Goal: Task Accomplishment & Management: Manage account settings

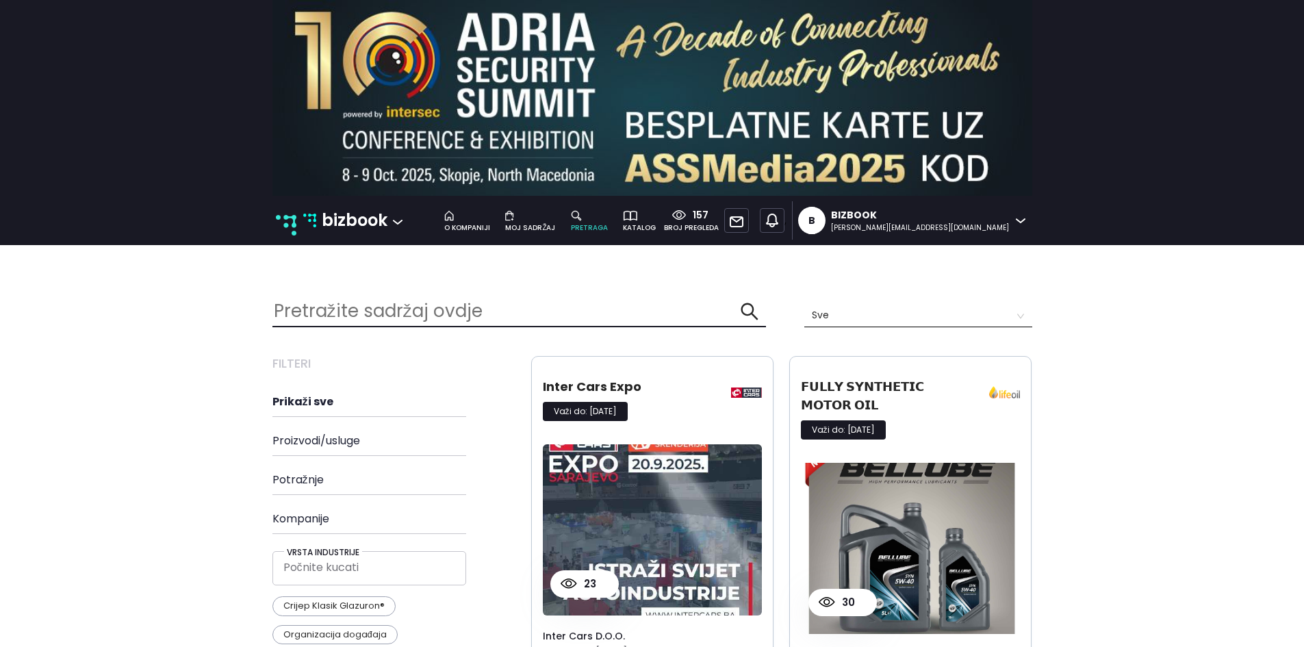
scroll to position [2665, 781]
click at [333, 225] on p "bizbook" at bounding box center [355, 220] width 66 height 26
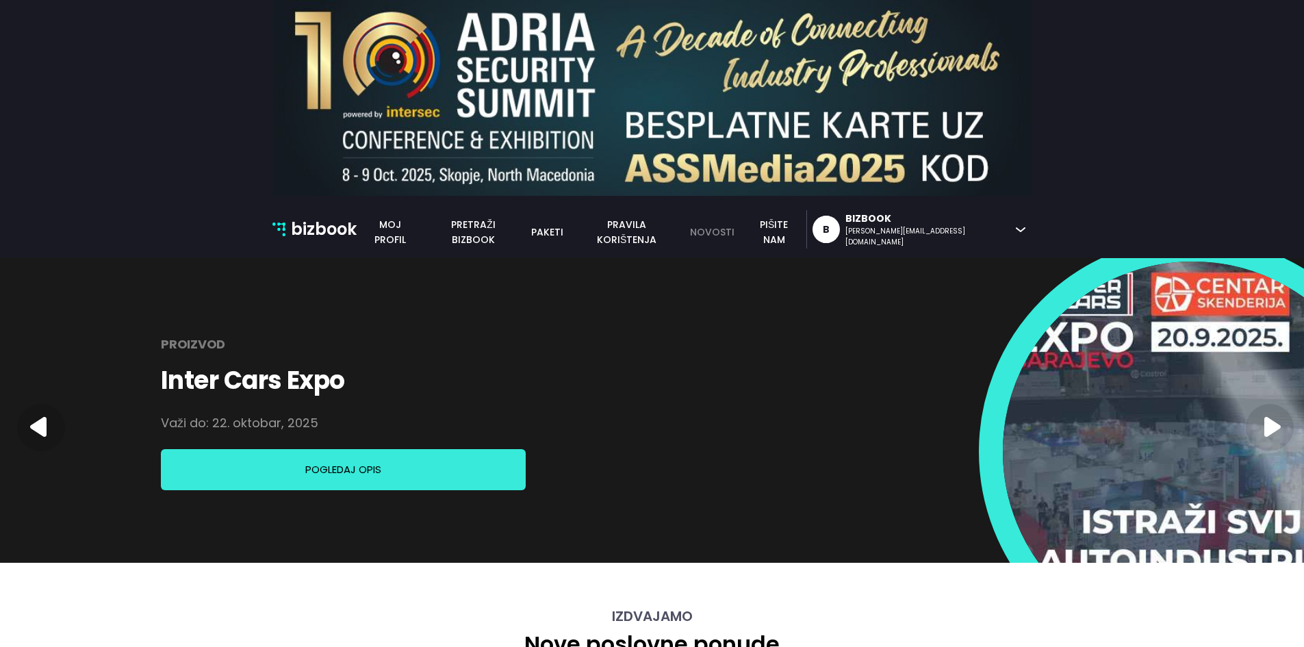
click at [742, 226] on link "novosti" at bounding box center [712, 232] width 60 height 15
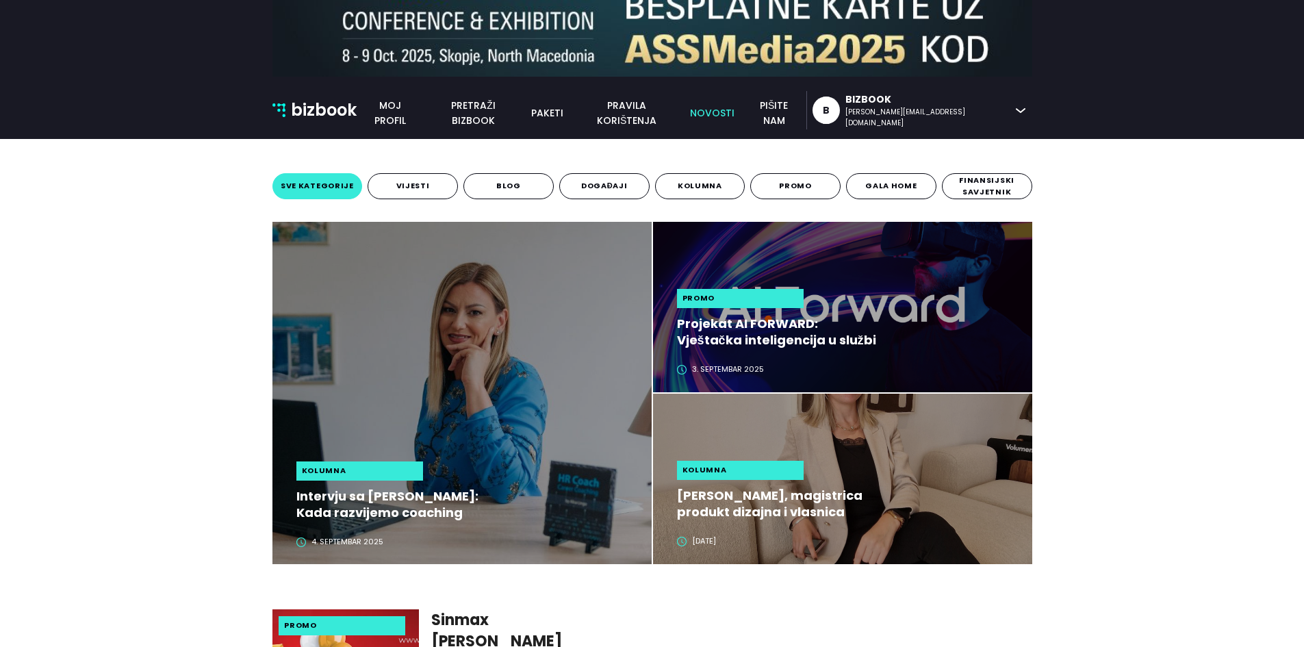
scroll to position [137, 0]
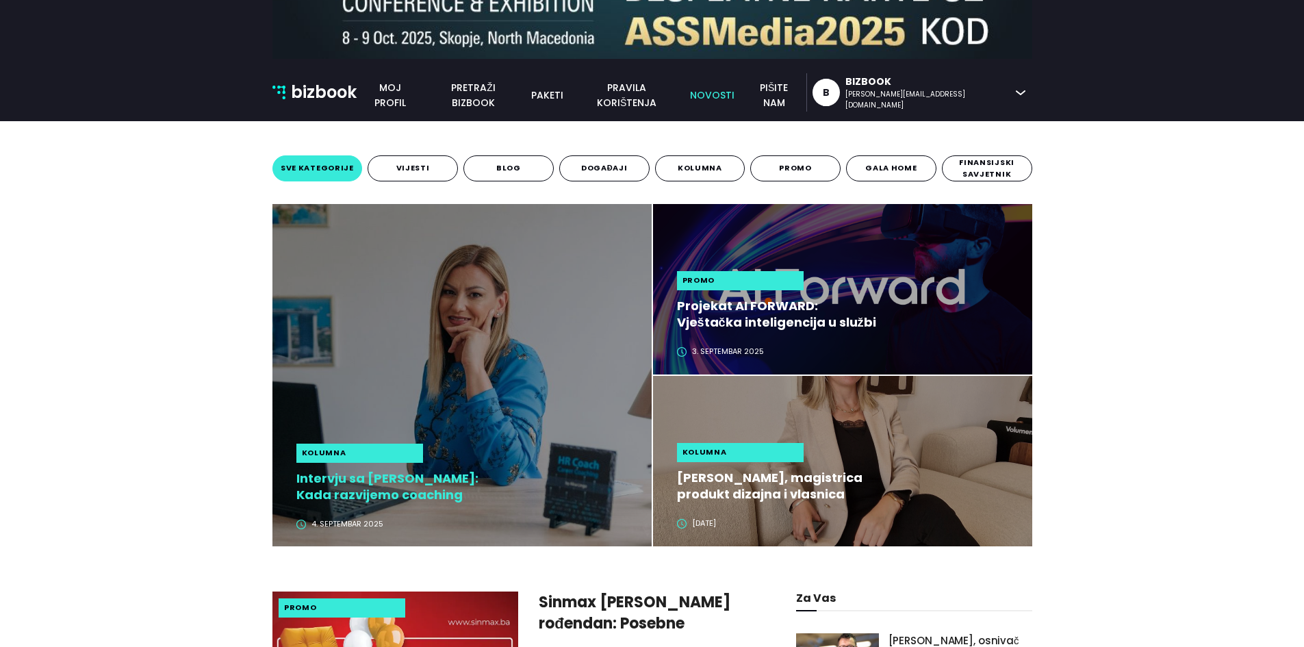
click at [400, 488] on h2 "Intervju sa Alisom Lingo: Kada razvijemo coaching kulturu, zaposlenici preuzima…" at bounding box center [398, 486] width 205 height 33
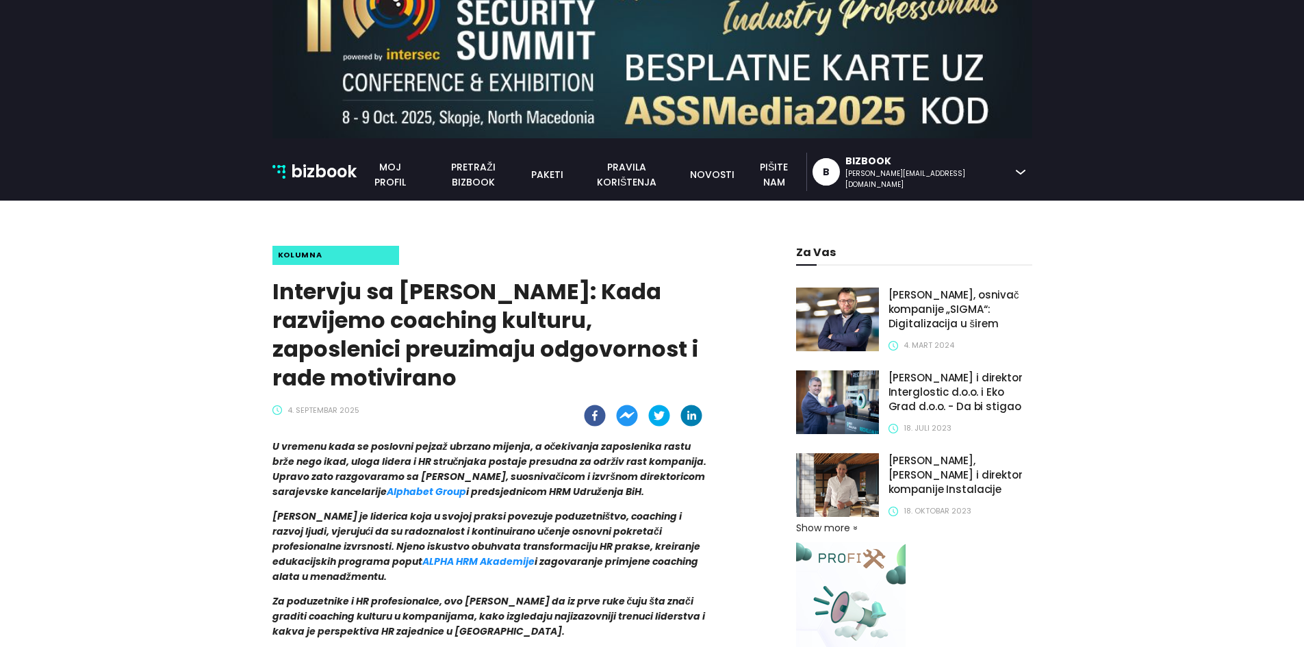
scroll to position [137, 0]
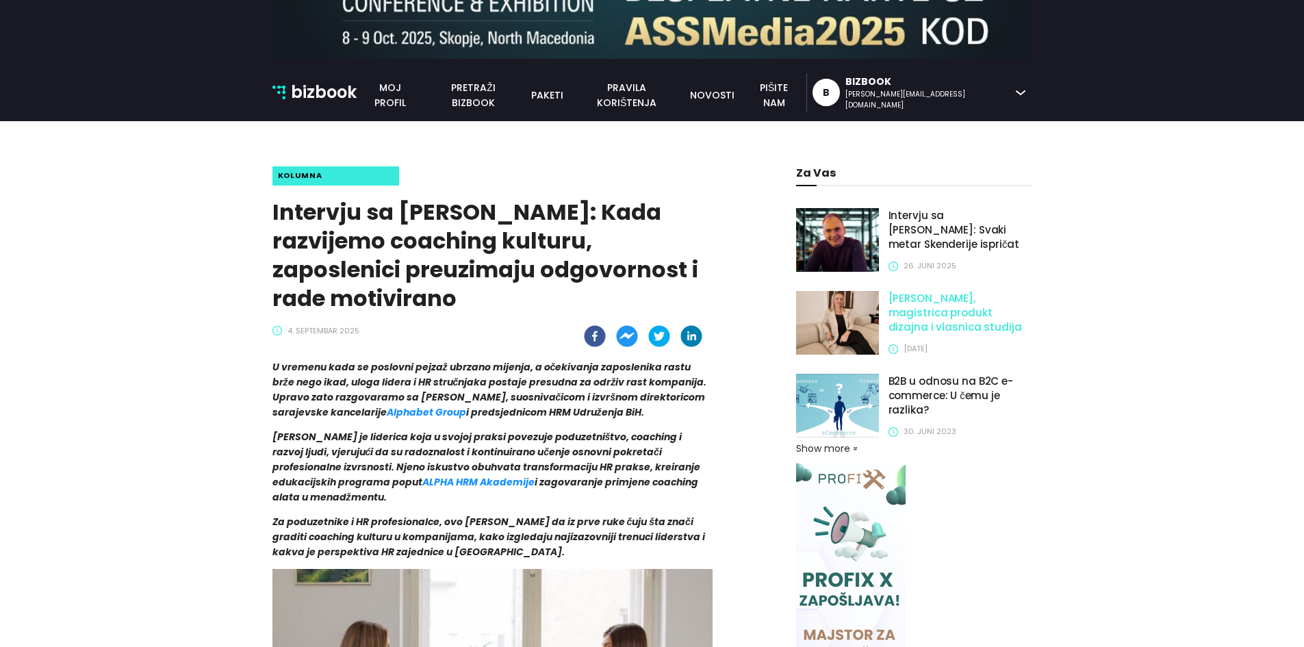
click at [923, 318] on h1 "Sabina Talović, magistrica produkt dizajna i vlasnica studija ID Interiors + De…" at bounding box center [960, 313] width 144 height 44
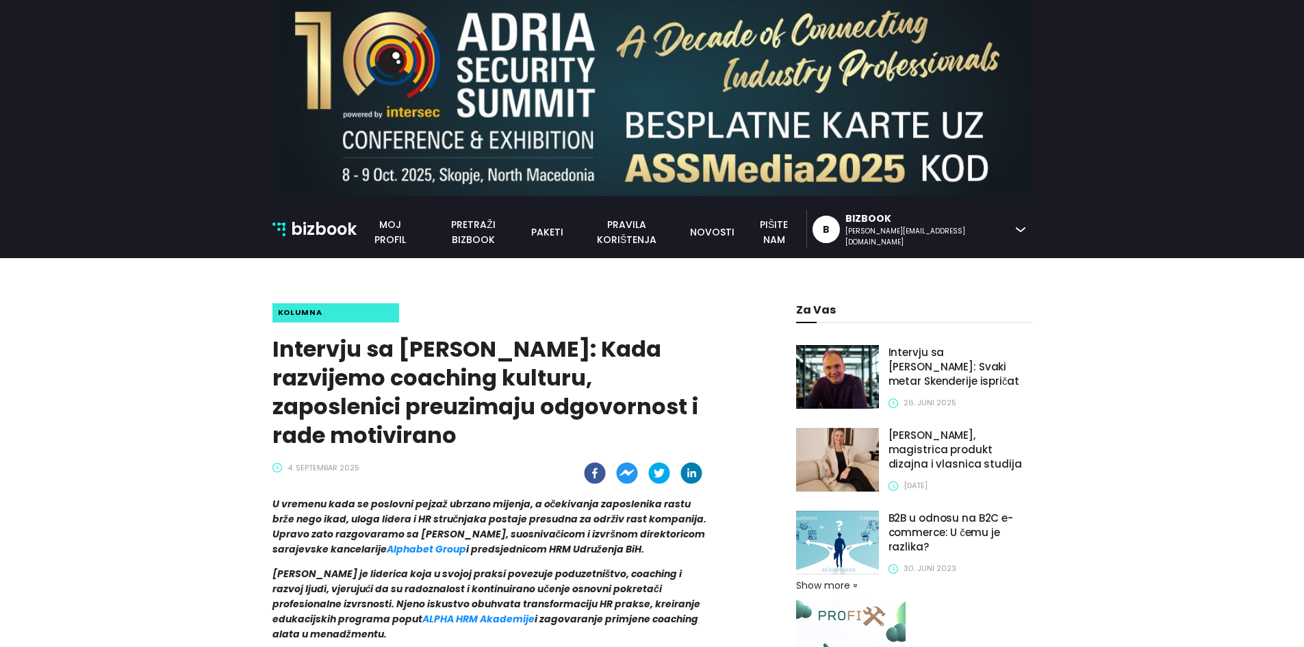
scroll to position [137, 0]
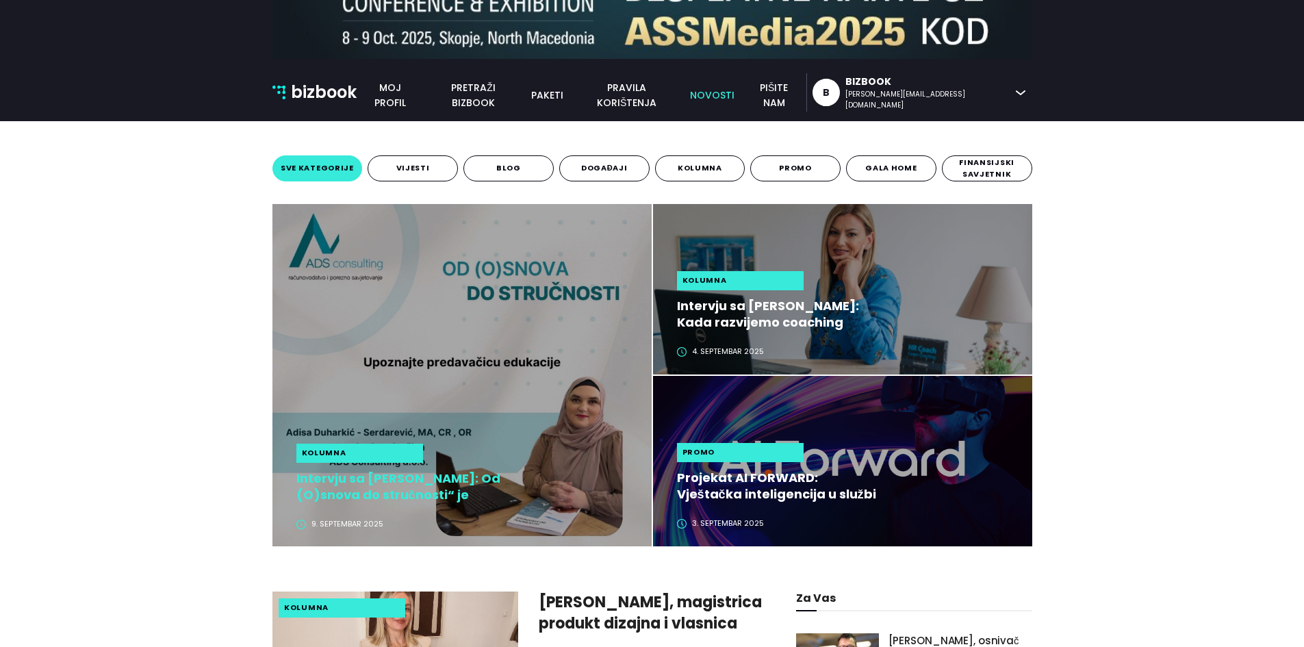
click at [409, 487] on h2 "Intervju sa Adisom Duharkić Serdarević: Od (O)snova do stručnosti“ je edukacija…" at bounding box center [398, 486] width 205 height 33
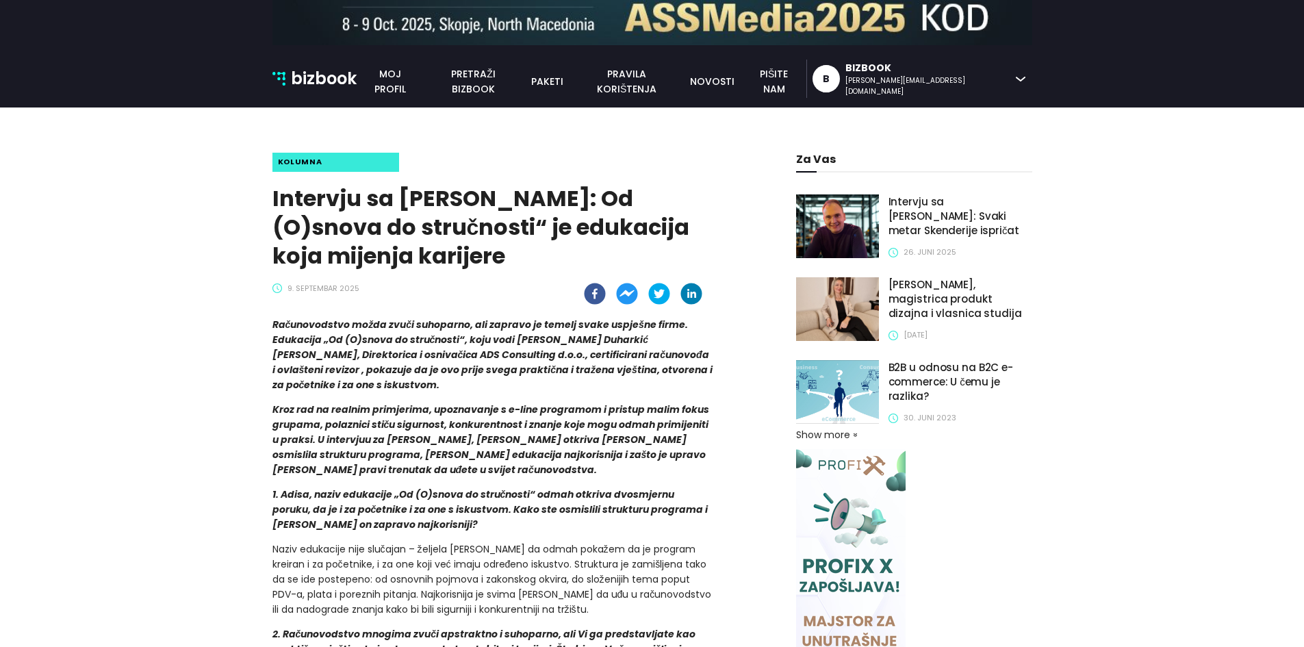
scroll to position [274, 0]
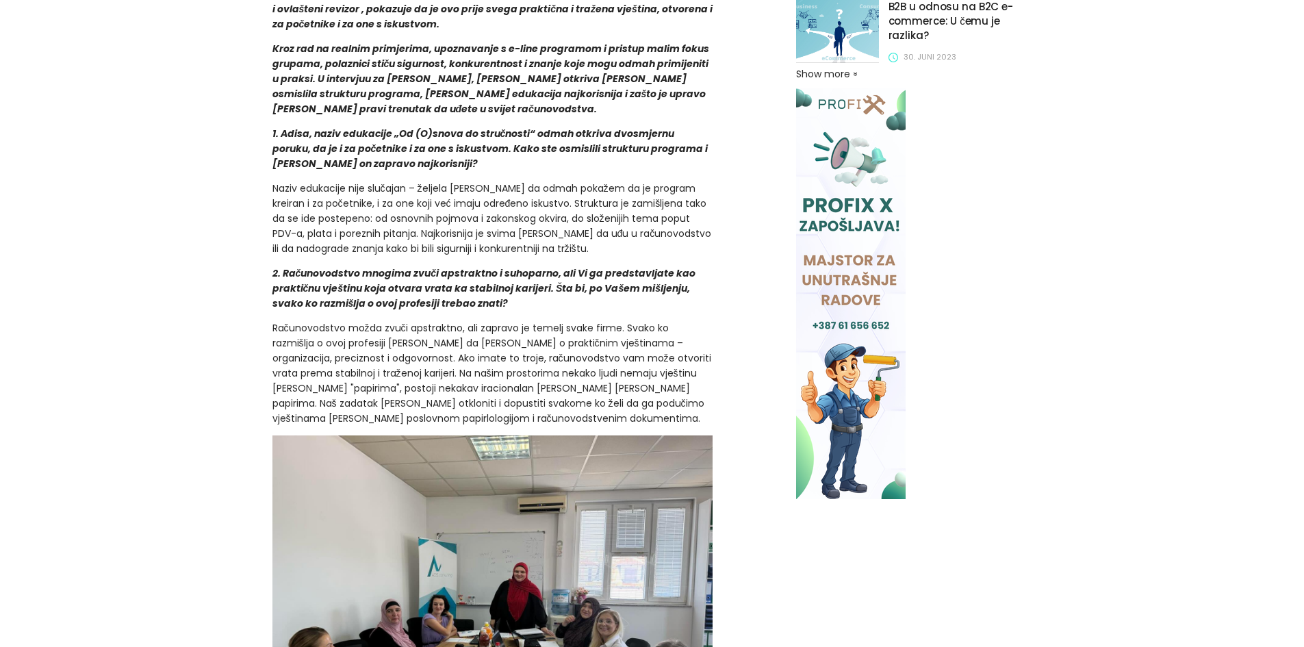
scroll to position [274, 0]
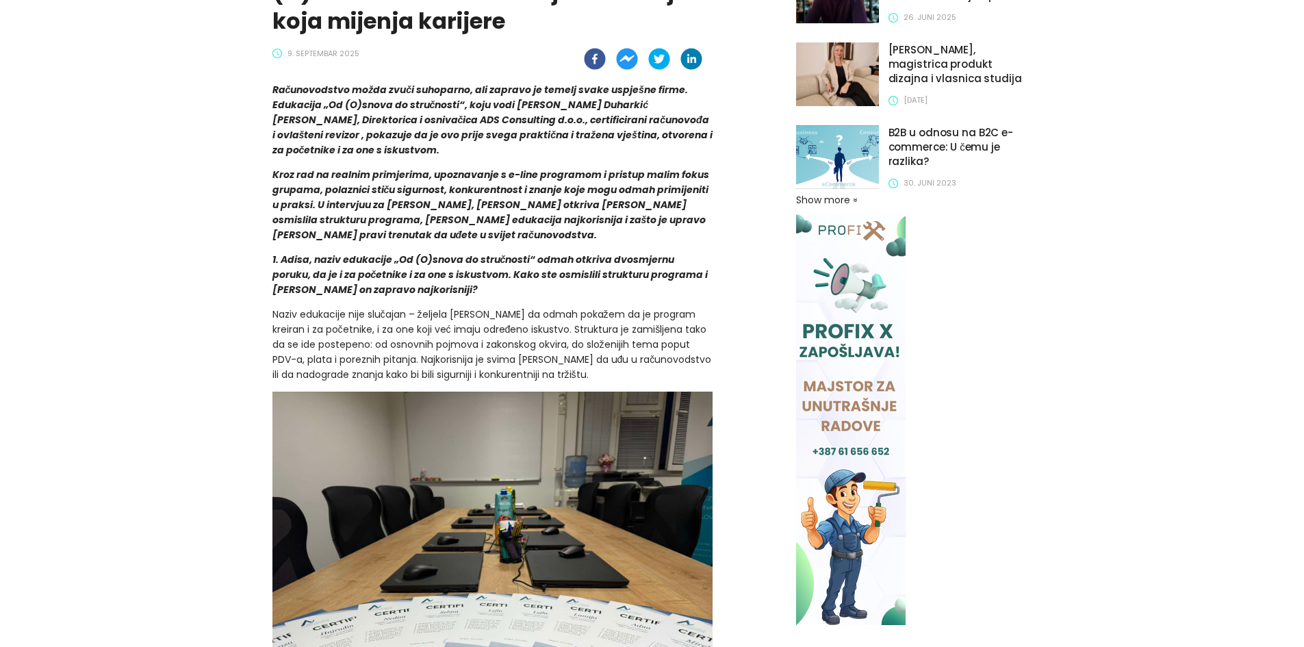
scroll to position [205, 0]
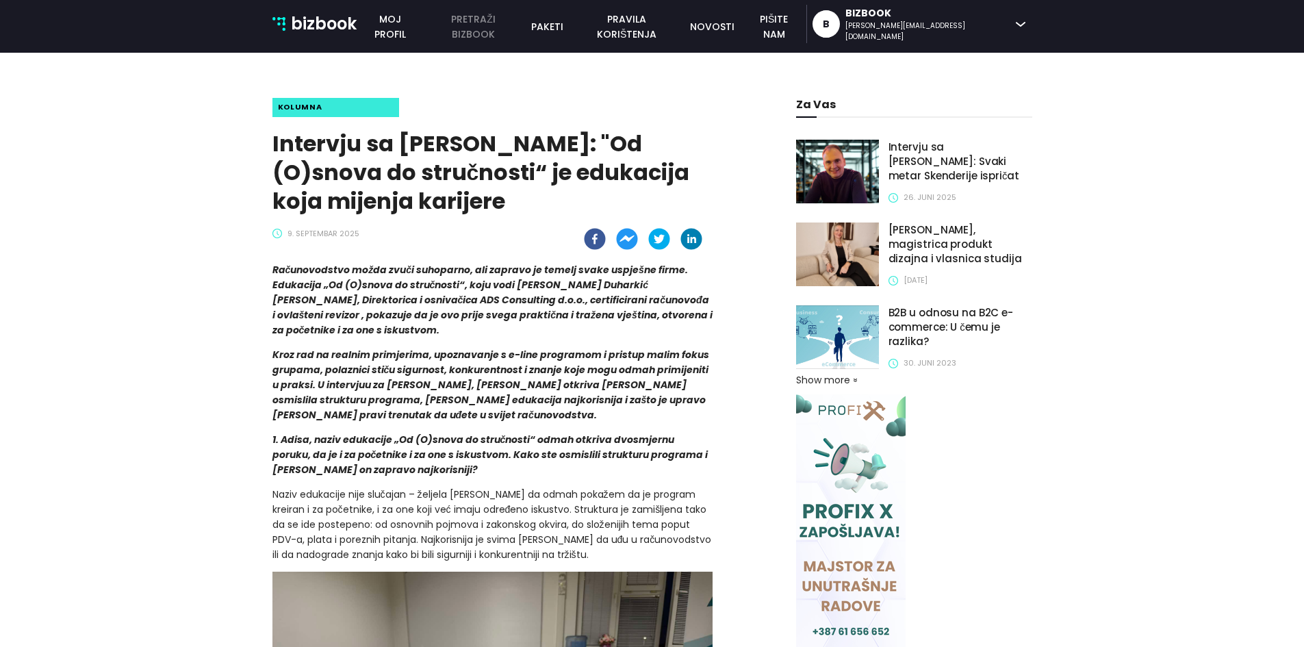
click at [523, 27] on link "pretraži bizbook" at bounding box center [473, 27] width 99 height 30
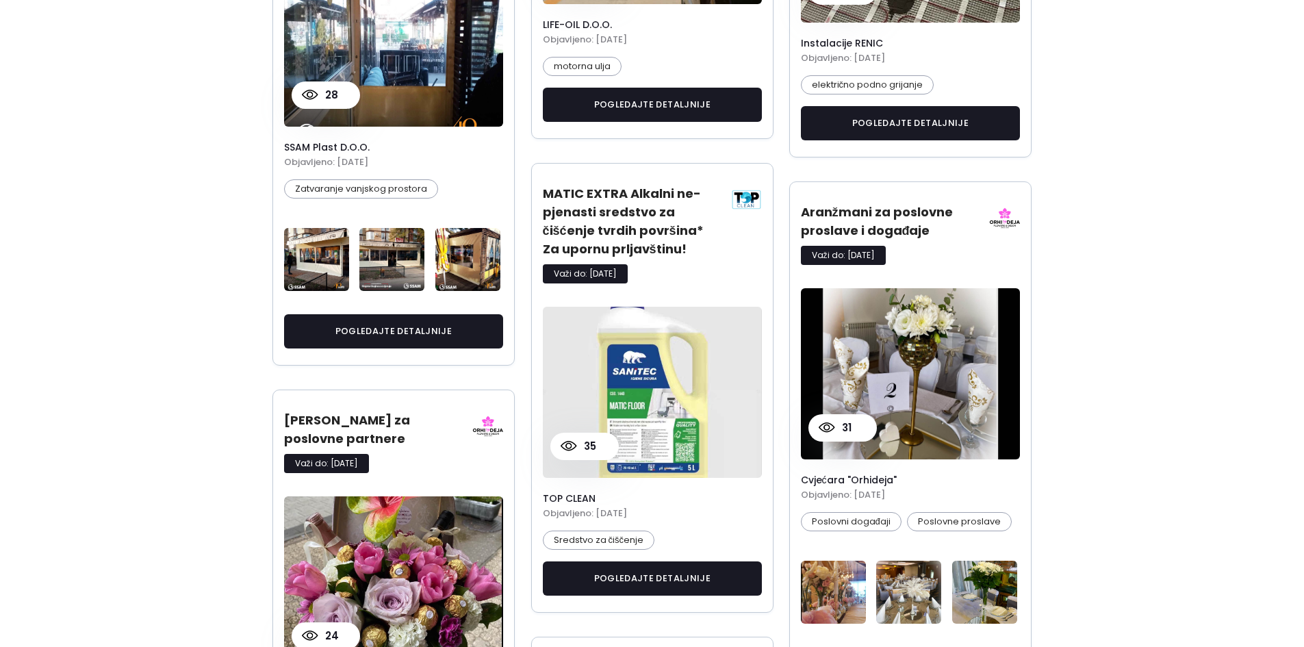
scroll to position [1614, 0]
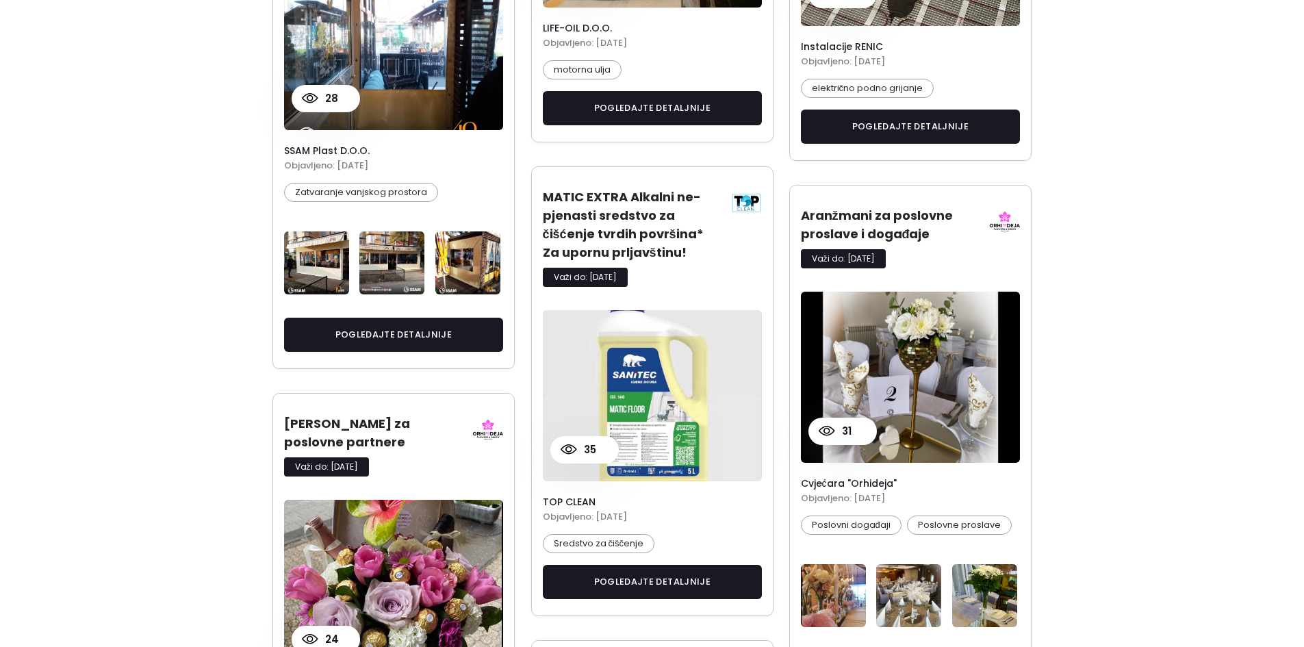
click at [749, 198] on img at bounding box center [746, 203] width 31 height 31
click at [743, 194] on img at bounding box center [746, 203] width 31 height 31
click at [749, 206] on img at bounding box center [746, 203] width 31 height 31
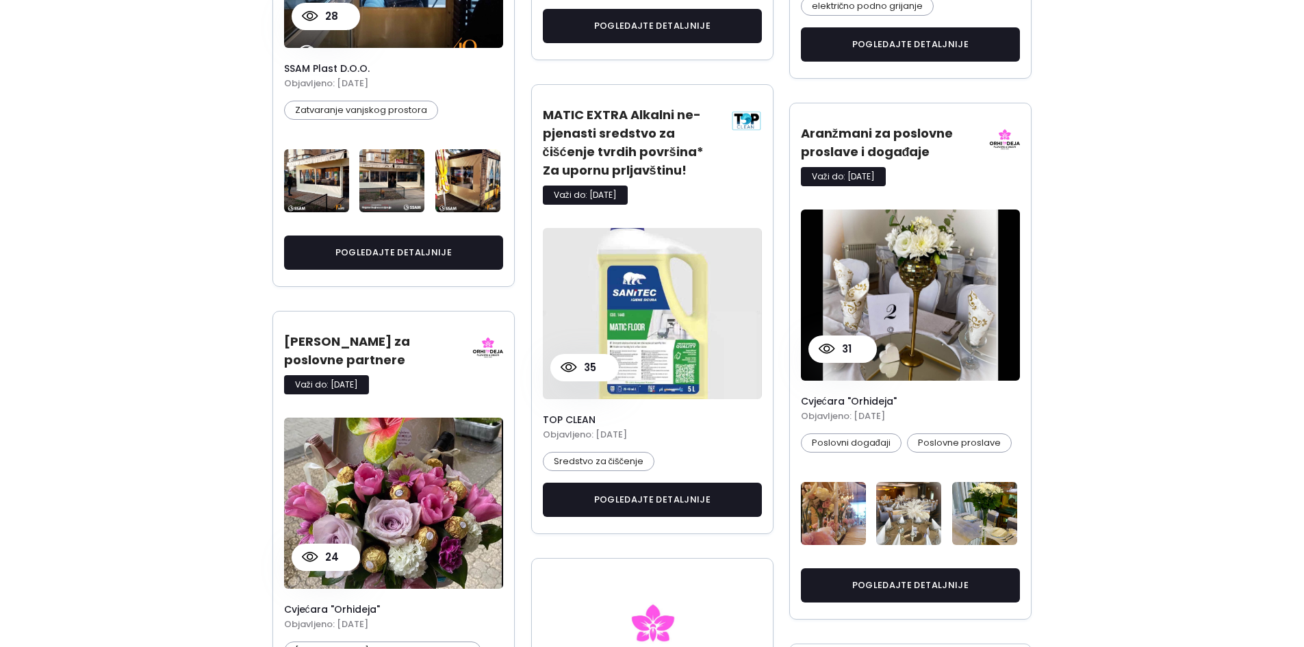
scroll to position [1682, 0]
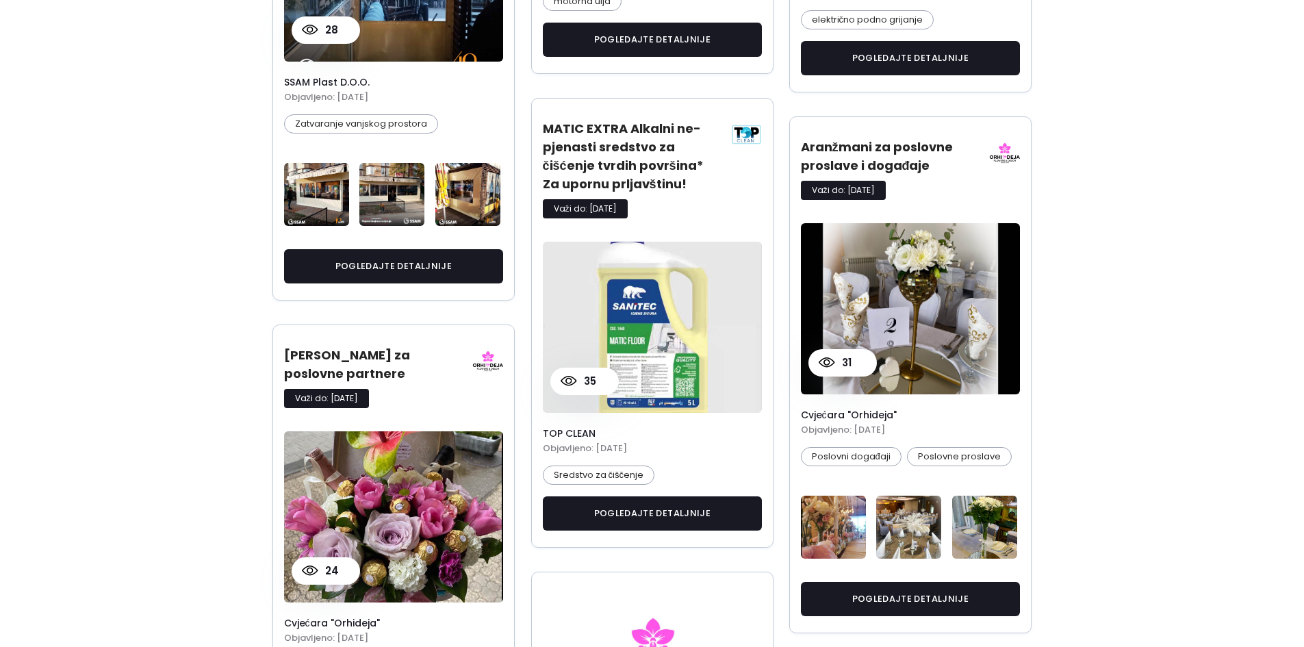
click at [739, 143] on img at bounding box center [746, 134] width 31 height 31
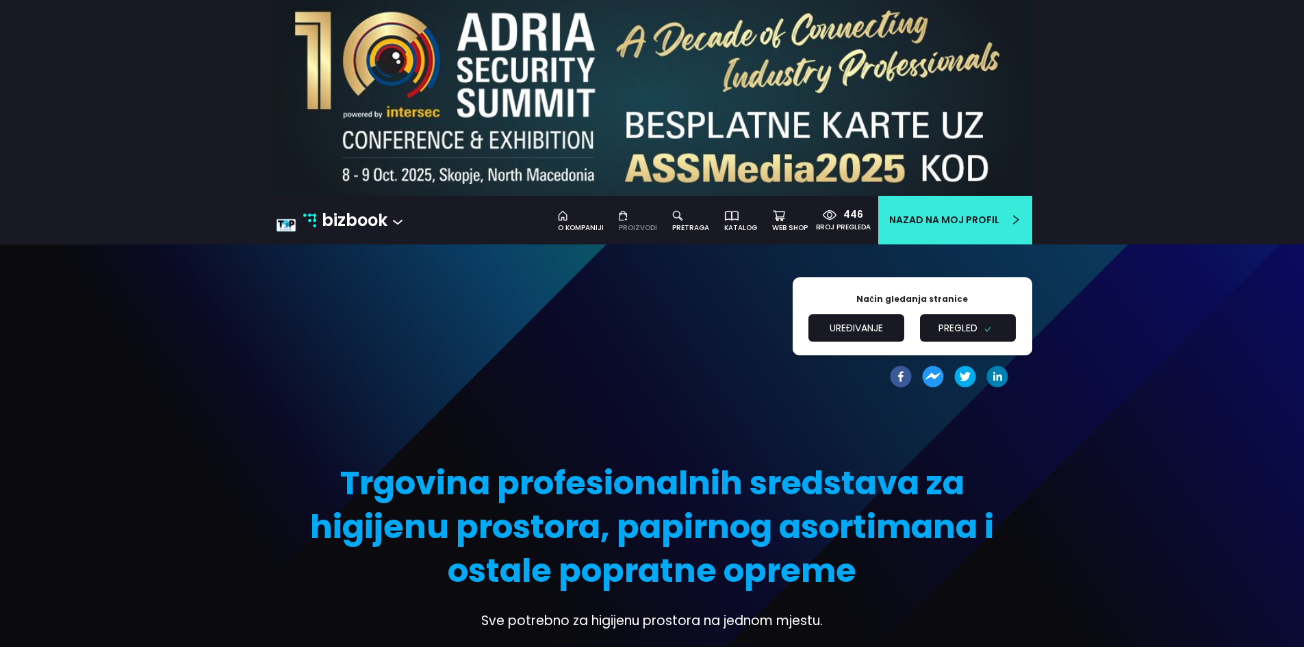
click at [639, 222] on div "Proizvodi" at bounding box center [638, 227] width 38 height 11
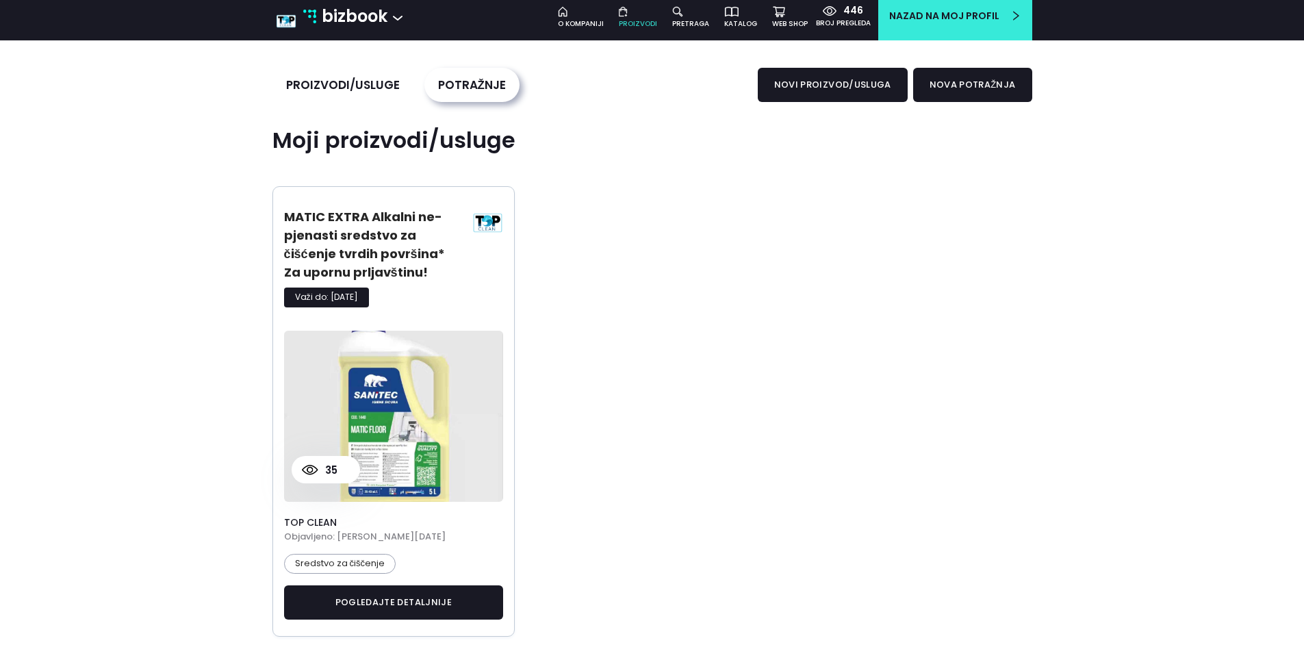
scroll to position [205, 0]
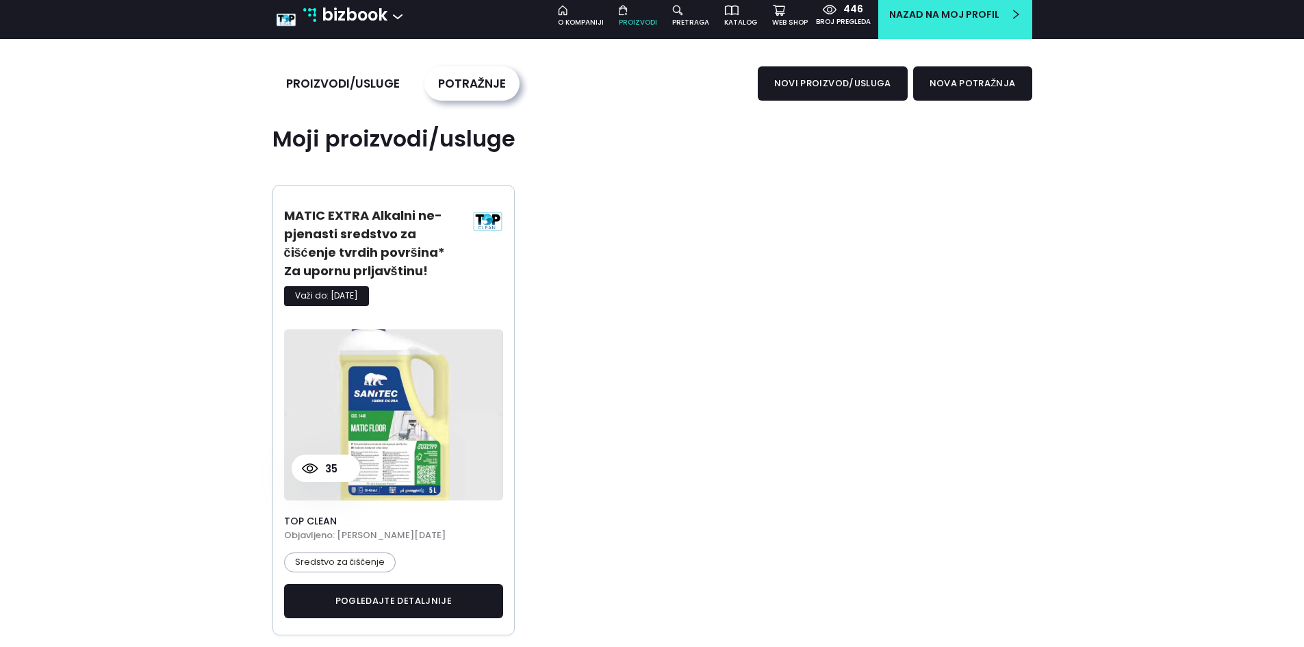
click at [372, 405] on img at bounding box center [394, 414] width 220 height 171
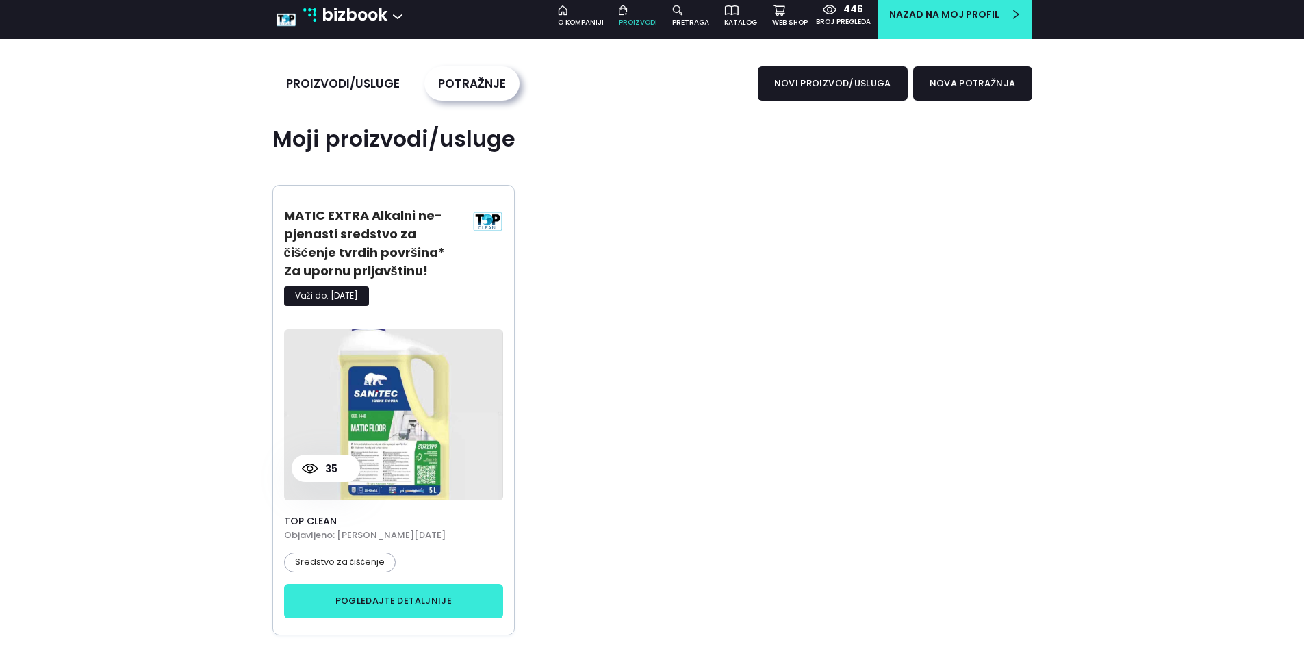
click at [398, 604] on link "pogledajte detaljnije" at bounding box center [394, 601] width 220 height 34
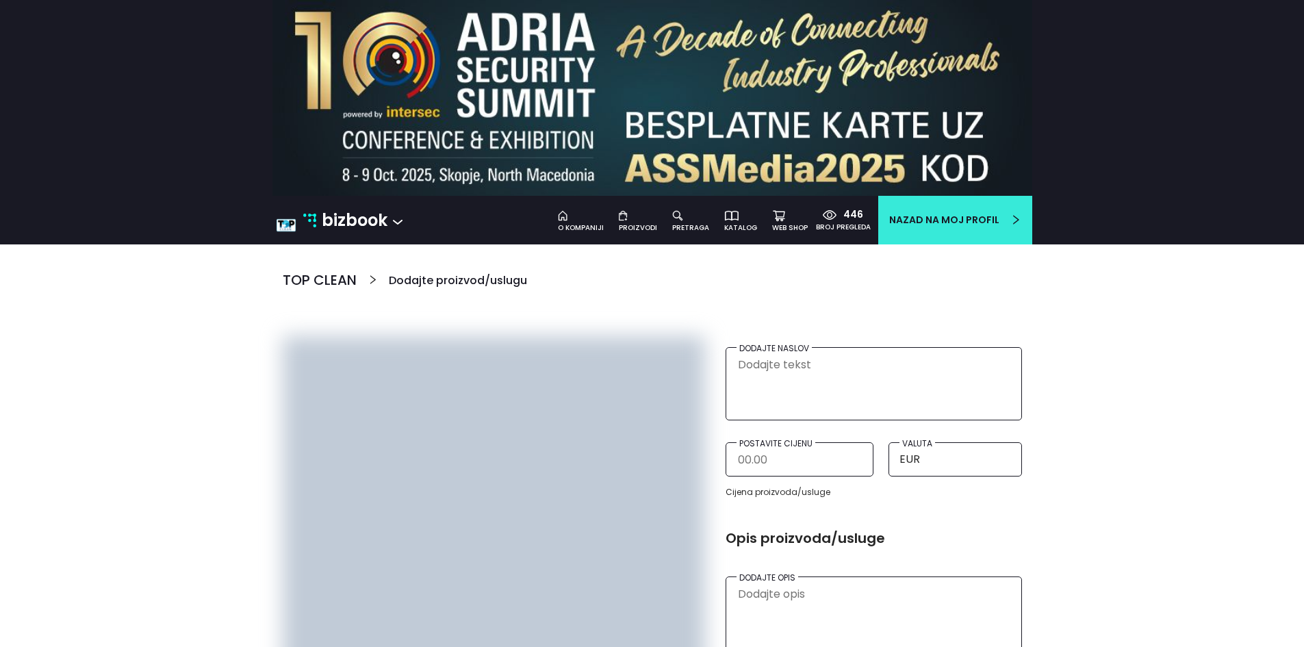
type textarea "MATIC EXTRA Alkalni ne-pjenasti sredstvo za čišćenje tvrdih površina* Za upornu…"
type textarea "Opis: - Super koncentrirani - Jako alkalni - Ne-pjenasti odmašćivač - Idealno z…"
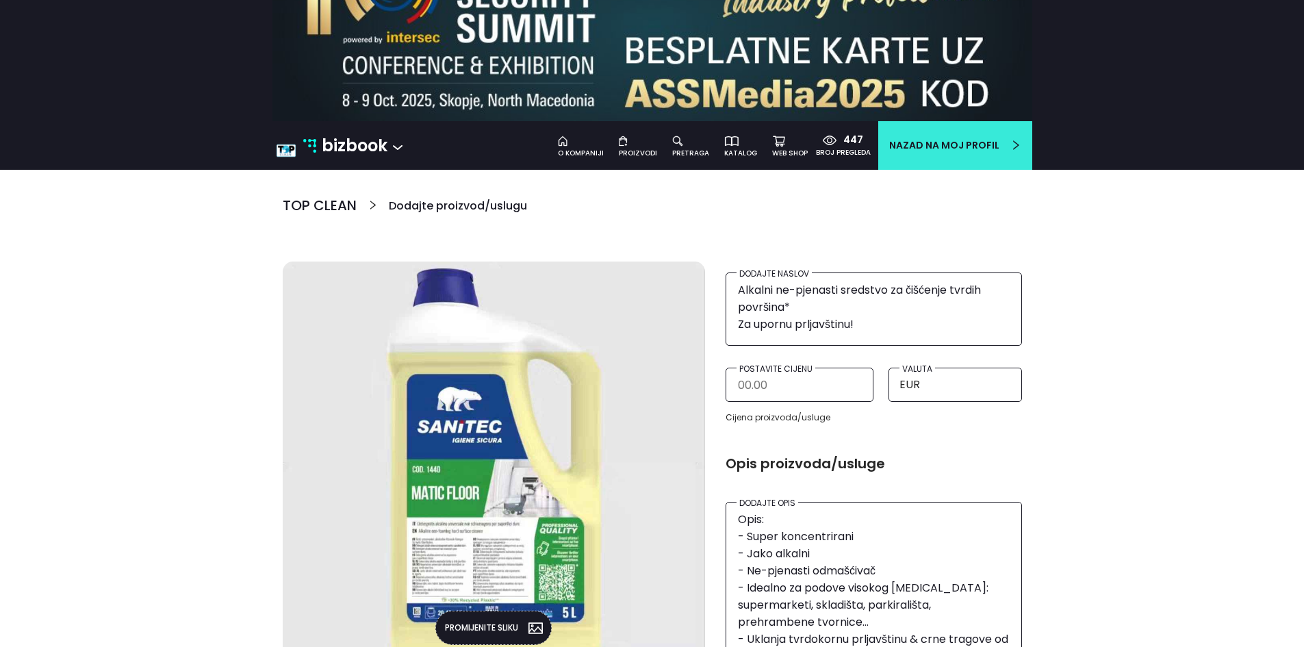
scroll to position [548, 0]
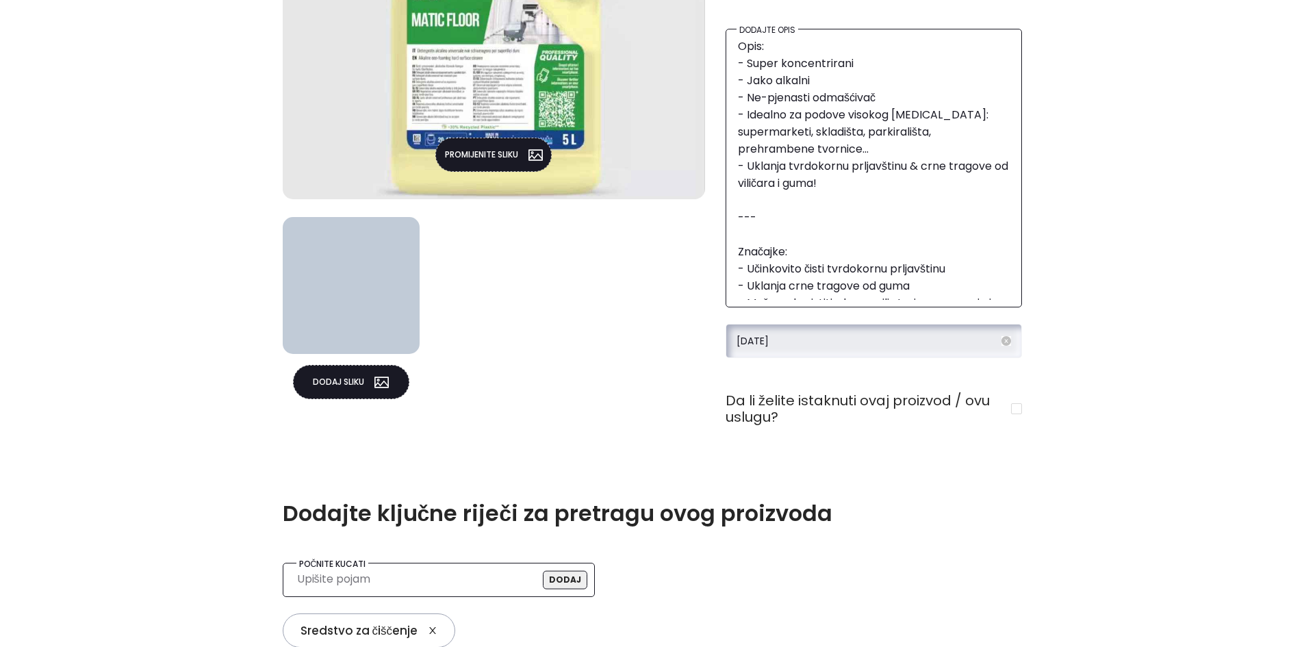
click at [910, 342] on input "30/09/2025" at bounding box center [867, 340] width 262 height 15
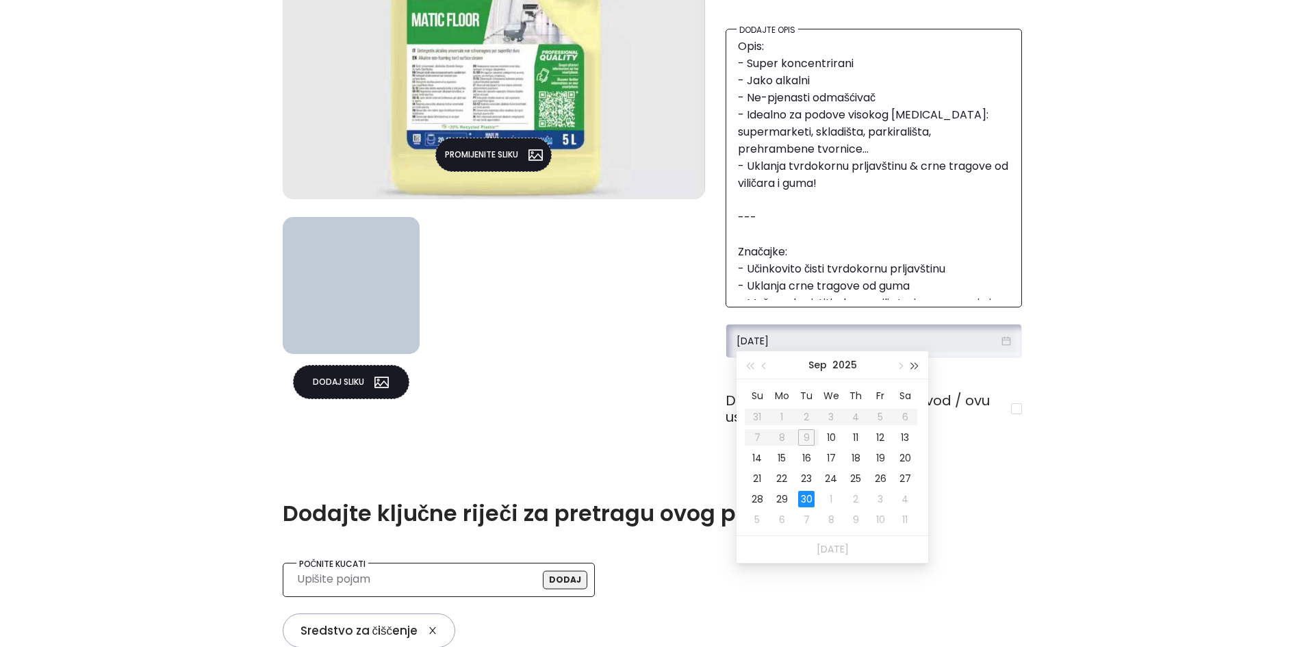
click at [917, 367] on button "button" at bounding box center [915, 364] width 15 height 27
type input "02/10/2026"
click at [876, 492] on div "2" at bounding box center [880, 499] width 16 height 16
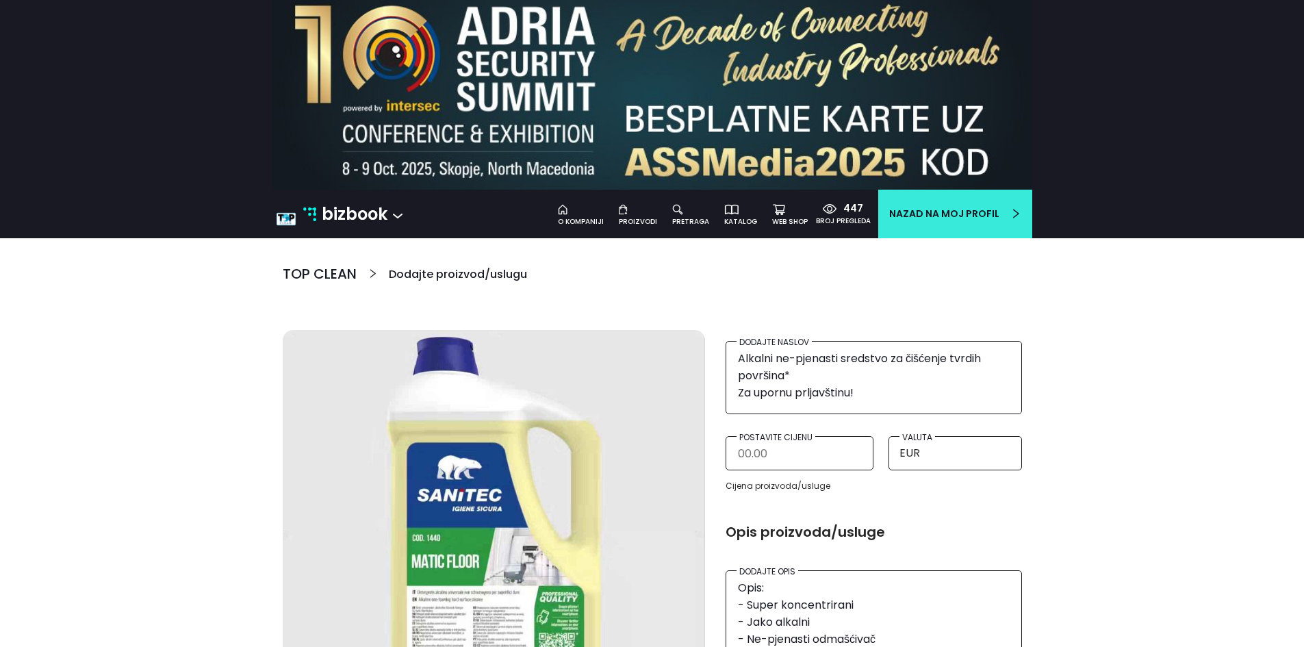
scroll to position [0, 0]
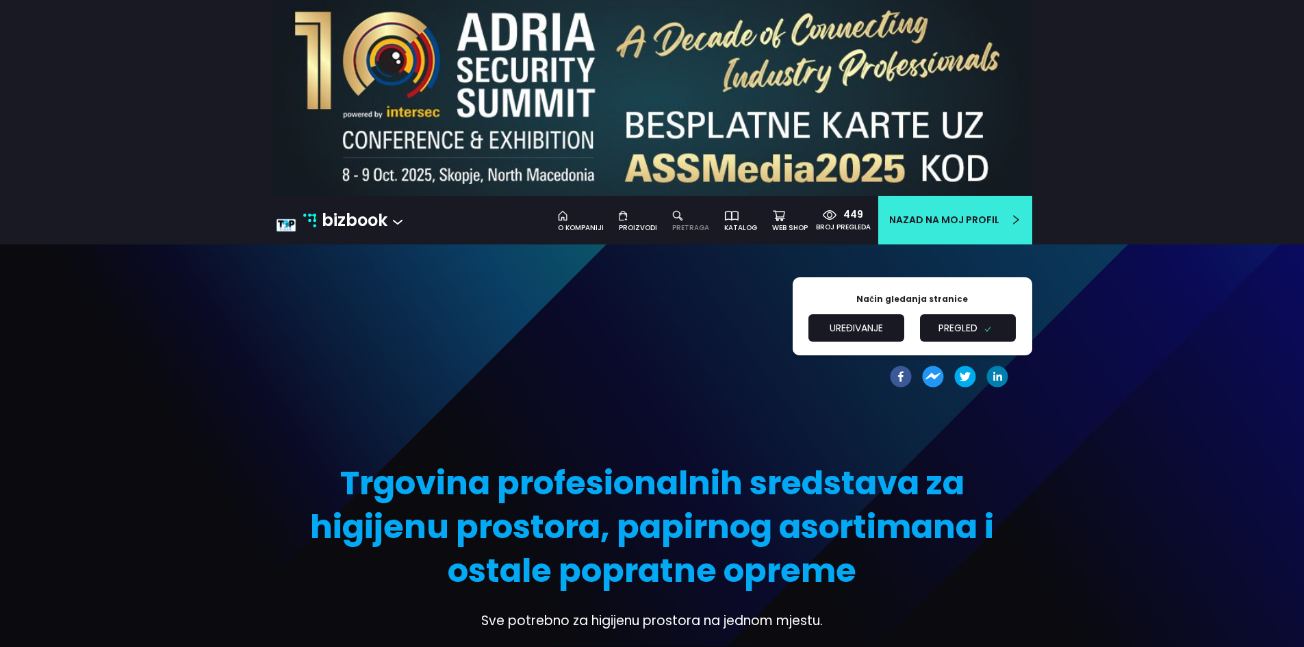
click at [693, 222] on div "pretraga" at bounding box center [690, 227] width 37 height 11
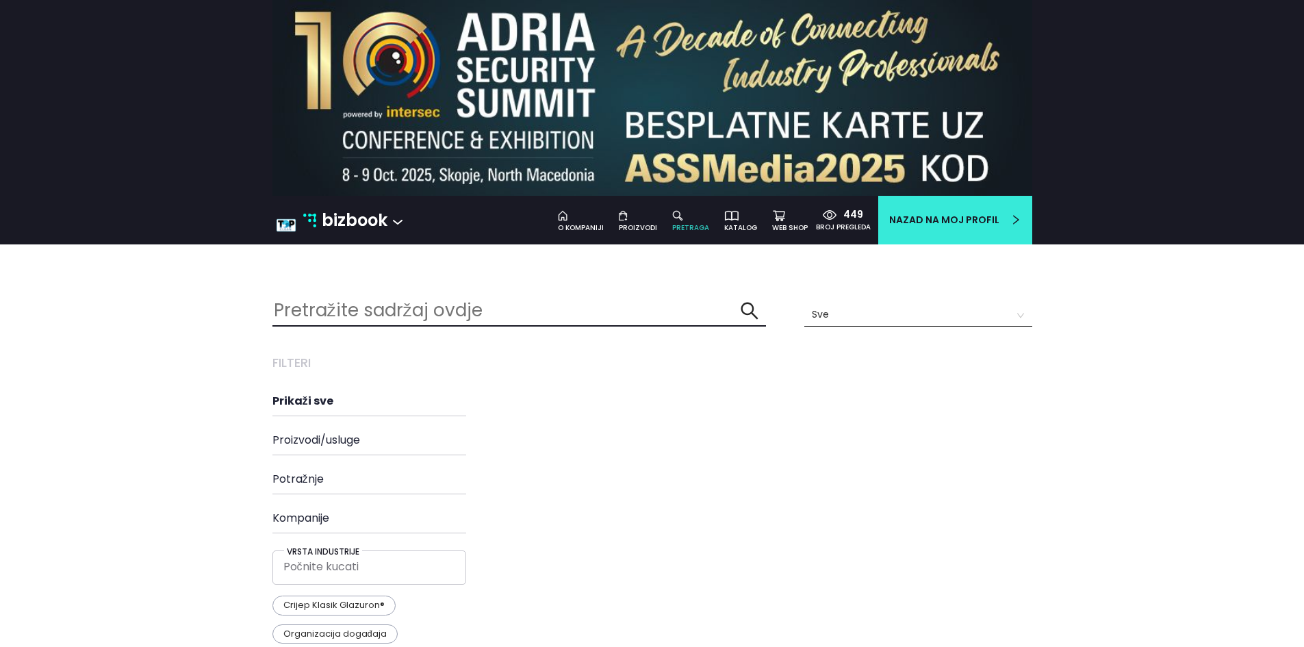
scroll to position [350, 781]
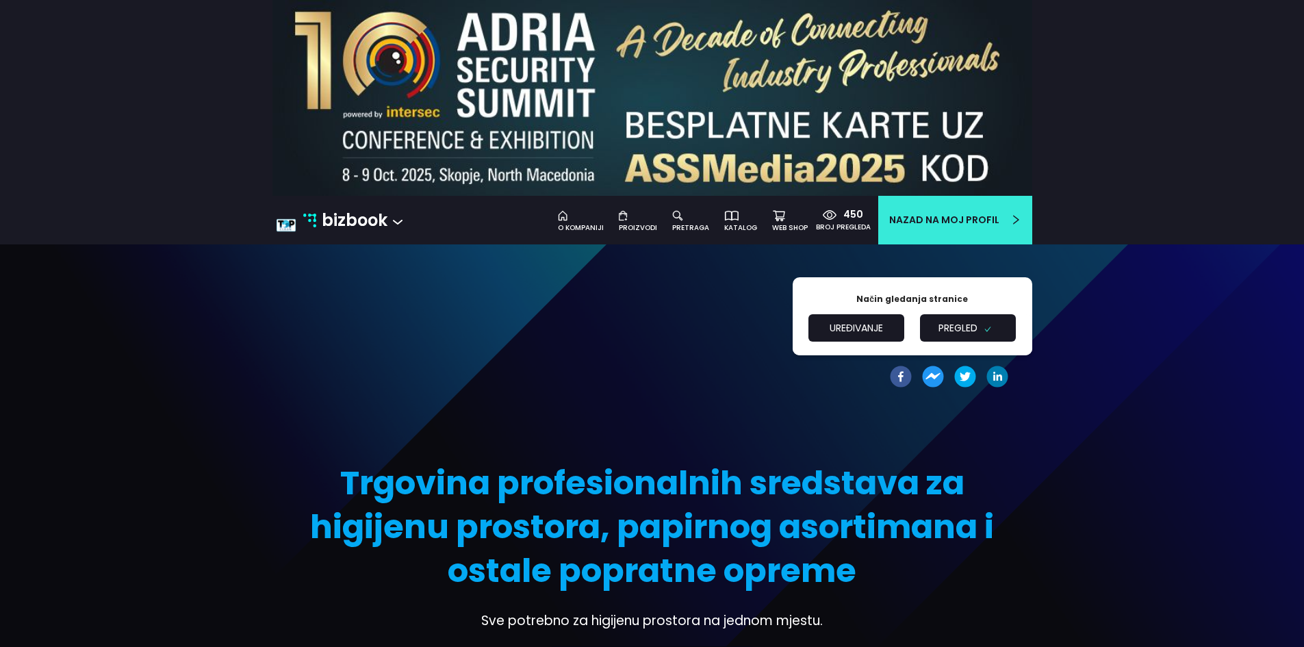
click at [847, 329] on button "Uređivanje" at bounding box center [856, 327] width 96 height 27
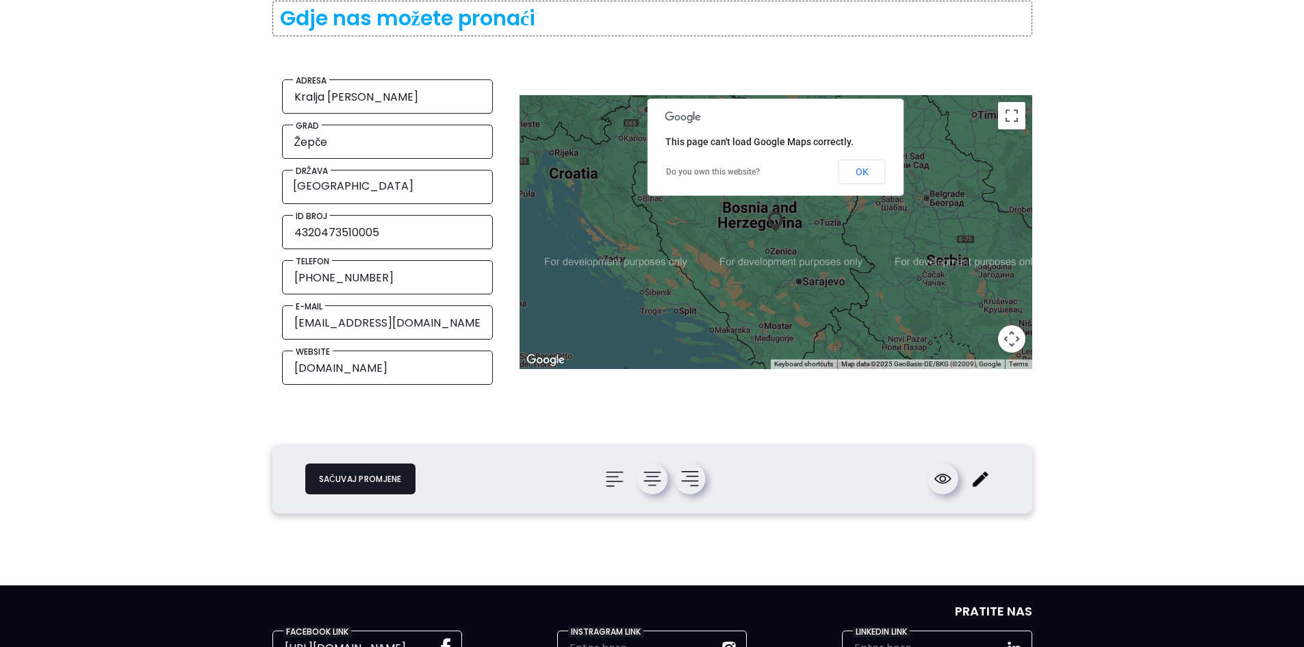
scroll to position [3950, 0]
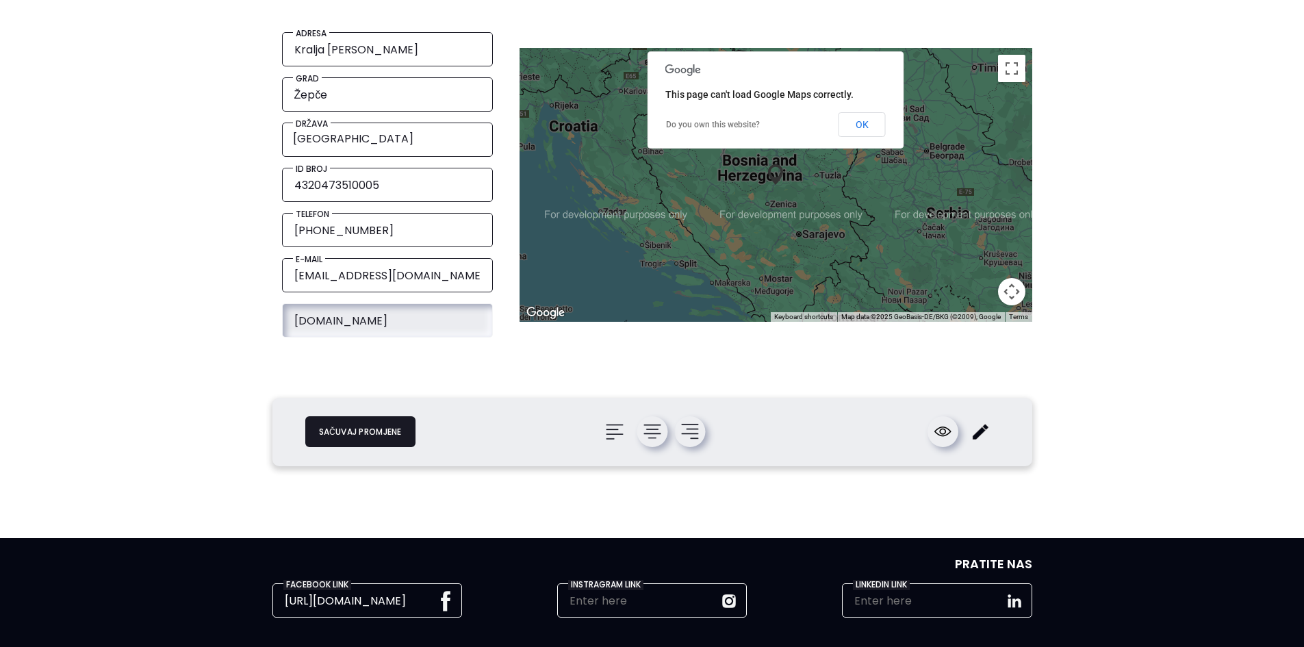
click at [381, 312] on input "[DOMAIN_NAME]" at bounding box center [388, 321] width 190 height 28
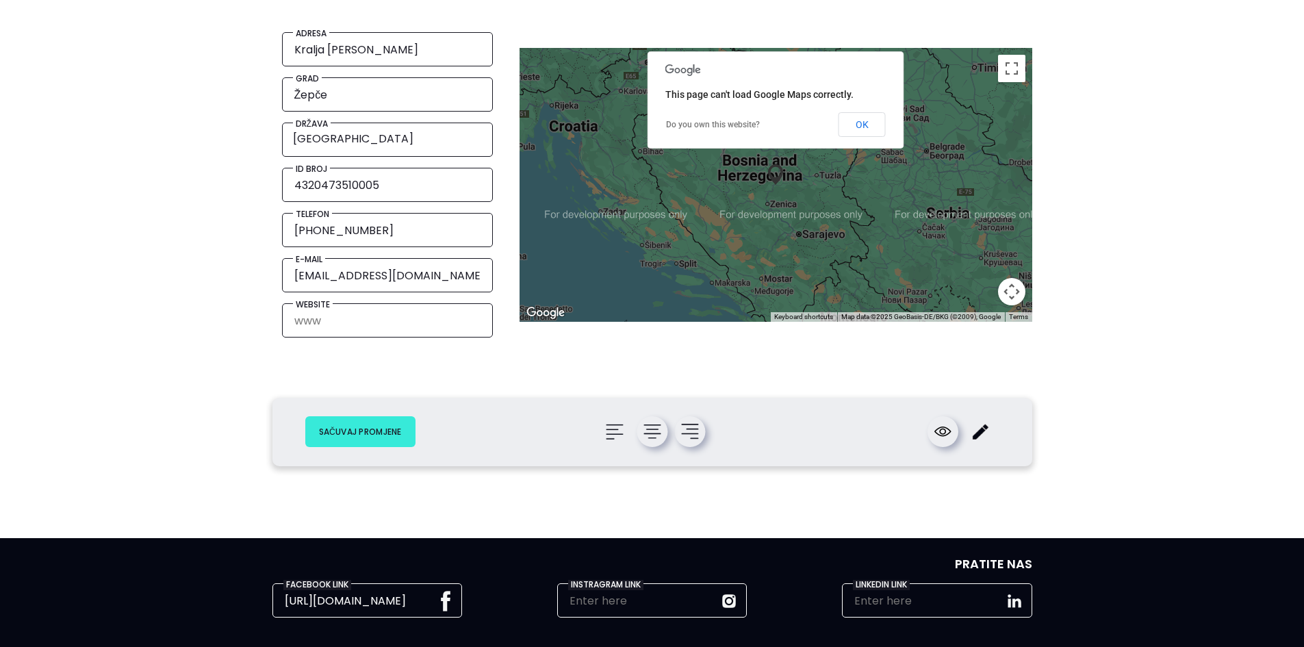
click at [375, 431] on button "Sačuvaj promjene" at bounding box center [360, 431] width 110 height 31
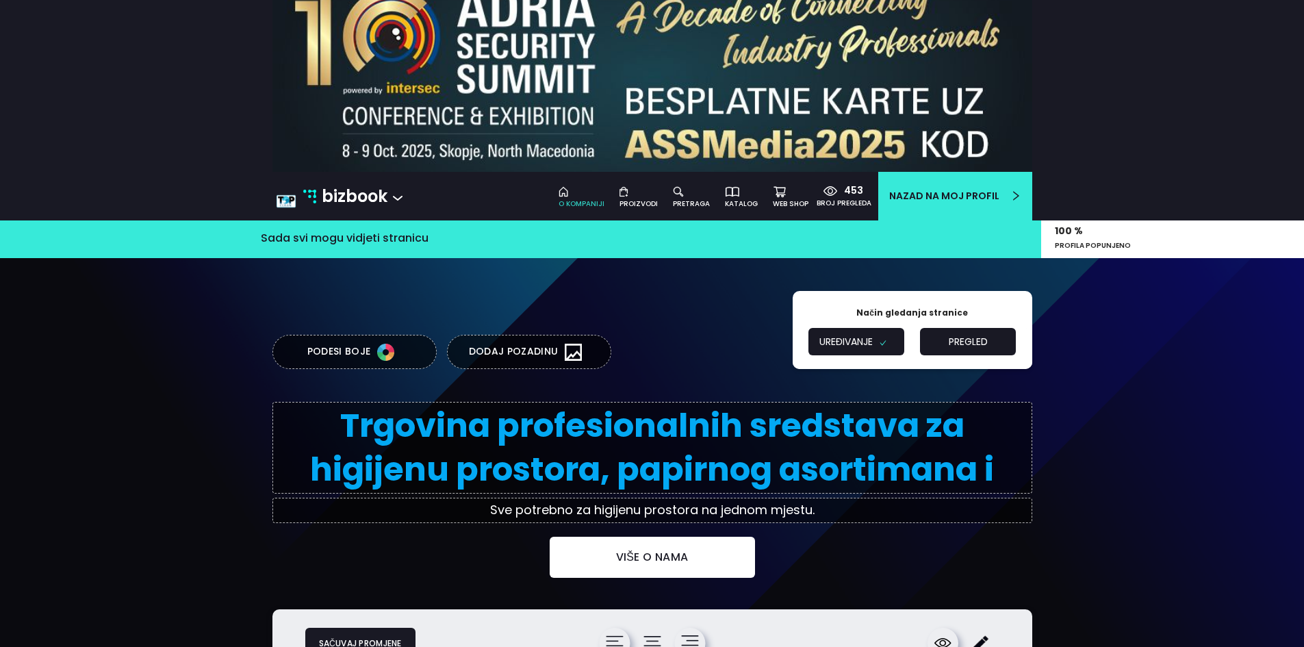
scroll to position [0, 0]
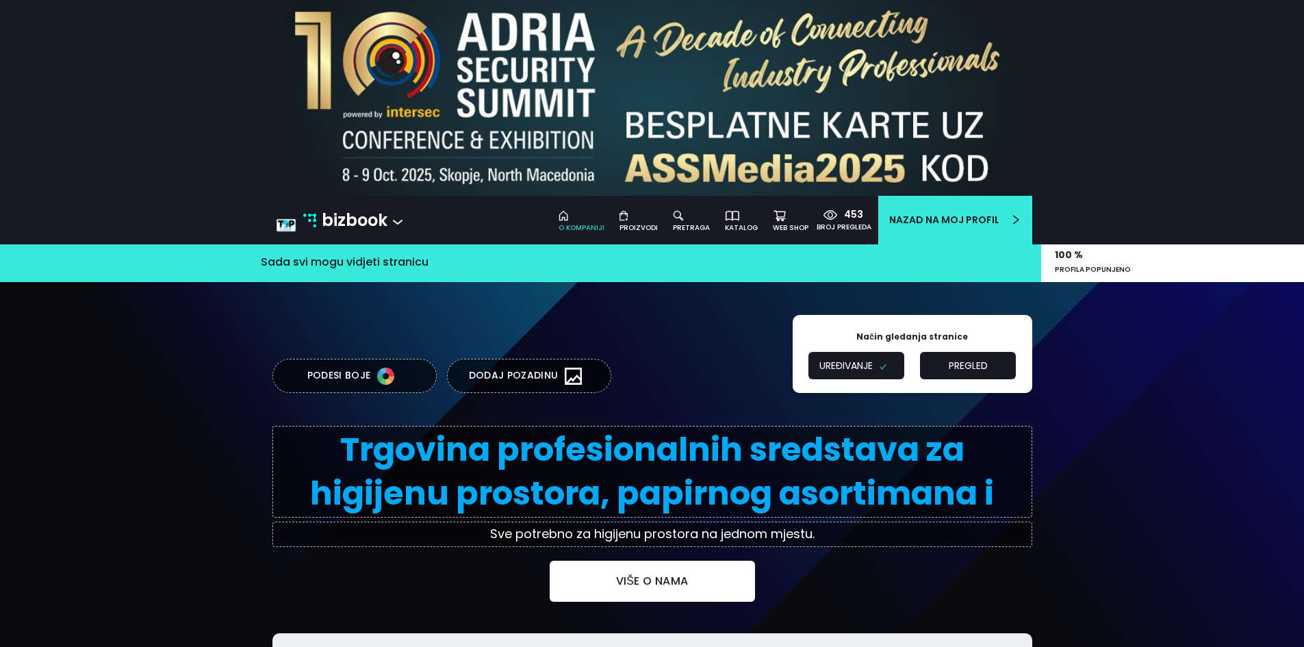
click at [349, 232] on p "bizbook" at bounding box center [355, 220] width 66 height 26
